Goal: Task Accomplishment & Management: Complete application form

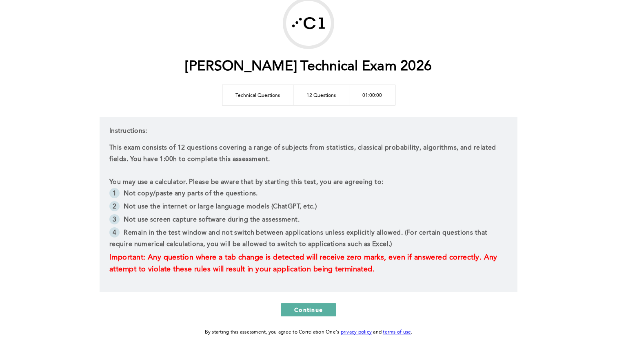
scroll to position [50, 0]
drag, startPoint x: 337, startPoint y: 147, endPoint x: 472, endPoint y: 147, distance: 134.7
click at [472, 147] on p "This exam consists of 12 questions covering a range of subjects from statistics…" at bounding box center [308, 153] width 398 height 23
copy p "statistics, classical probability, algorithms"
click at [263, 165] on p at bounding box center [308, 170] width 398 height 11
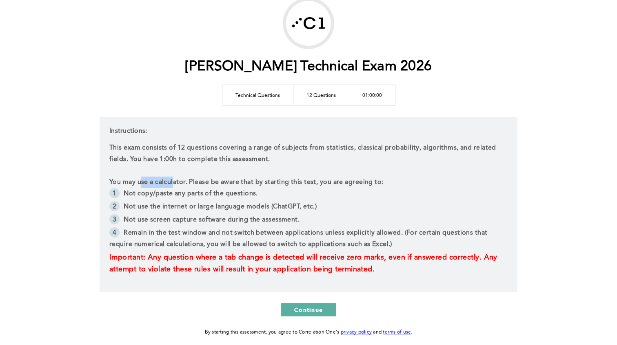
drag, startPoint x: 144, startPoint y: 183, endPoint x: 176, endPoint y: 183, distance: 32.3
click at [176, 183] on p "You may use a calculator. Please be aware that by starting this test, you are a…" at bounding box center [308, 181] width 398 height 11
drag, startPoint x: 139, startPoint y: 193, endPoint x: 233, endPoint y: 193, distance: 93.9
click at [234, 193] on li "Not copy/paste any parts of the questions." at bounding box center [308, 194] width 398 height 13
click at [144, 209] on li "Not use the internet or large language models (ChatGPT, etc.)" at bounding box center [308, 207] width 398 height 13
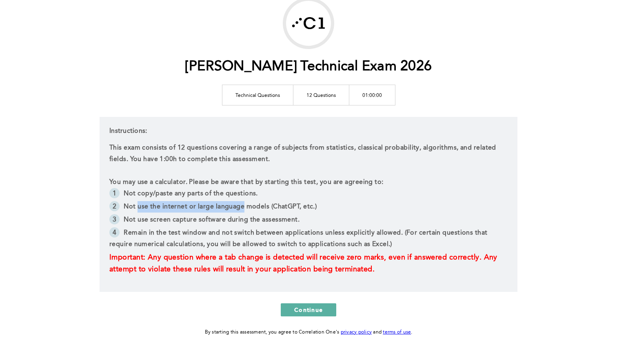
drag, startPoint x: 144, startPoint y: 209, endPoint x: 226, endPoint y: 208, distance: 81.7
click at [226, 208] on li "Not use the internet or large language models (ChatGPT, etc.)" at bounding box center [308, 207] width 398 height 13
click at [159, 220] on li "Not use screen capture software during the assessment." at bounding box center [308, 220] width 398 height 13
click at [510, 56] on div "[PERSON_NAME] Technical Exam 2026 Technical Questions 12 Questions 01:00:00 Ins…" at bounding box center [309, 167] width 418 height 339
